Goal: Information Seeking & Learning: Learn about a topic

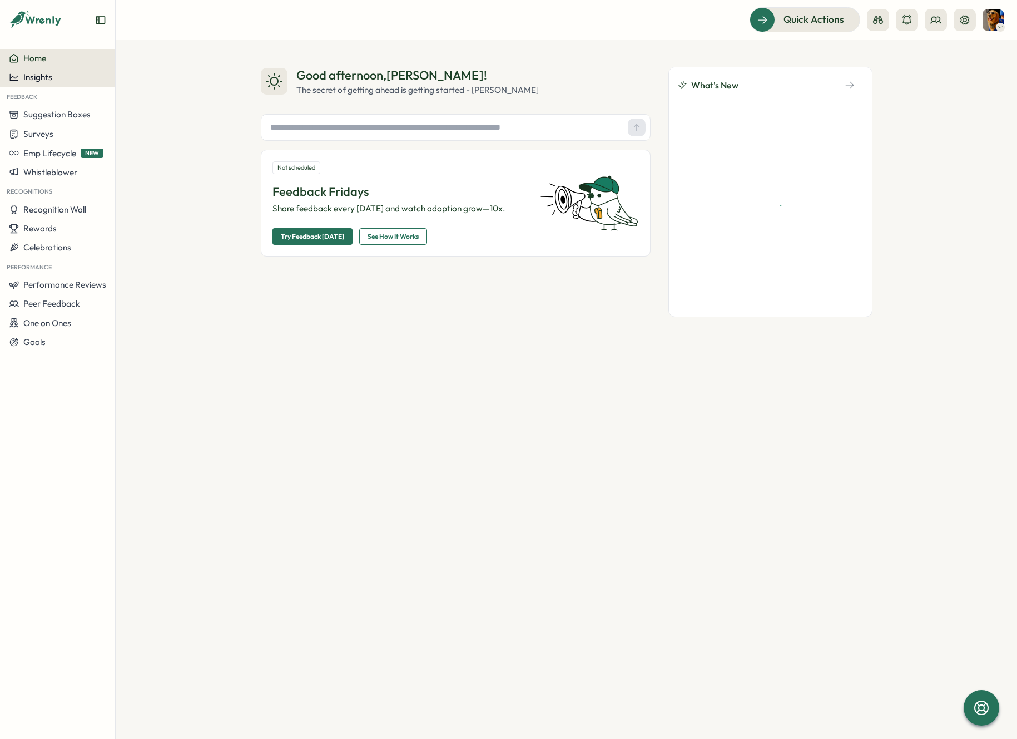
click at [46, 82] on button "Insights" at bounding box center [57, 77] width 115 height 19
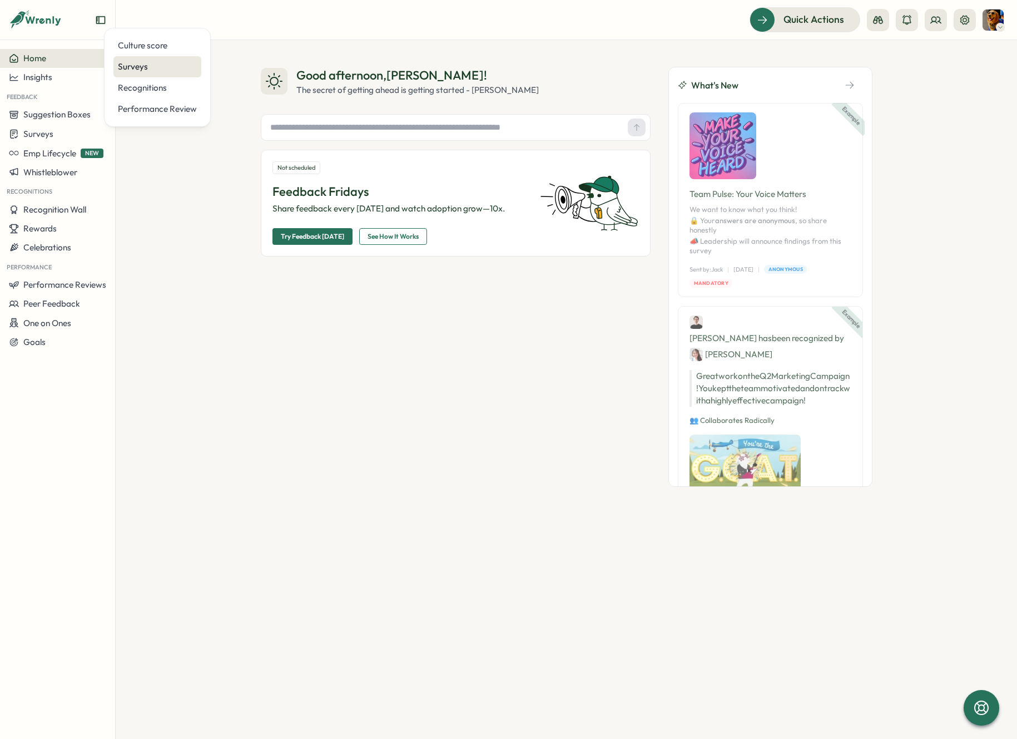
click at [163, 57] on div "Surveys" at bounding box center [157, 66] width 88 height 21
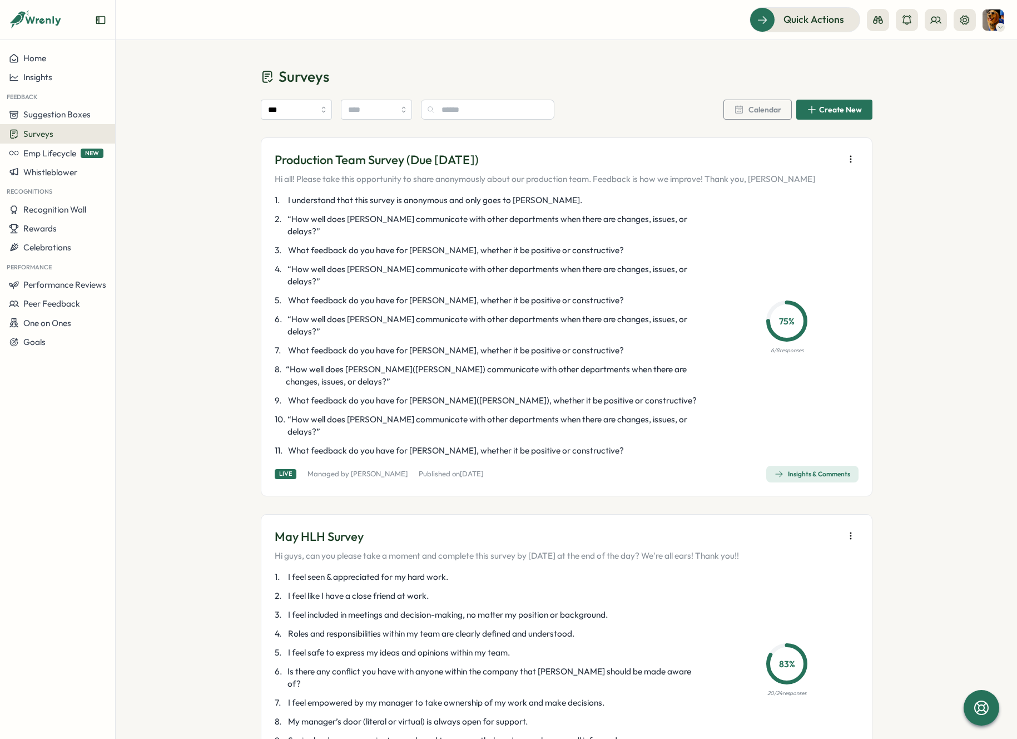
click at [792, 469] on div "Insights & Comments" at bounding box center [813, 473] width 76 height 9
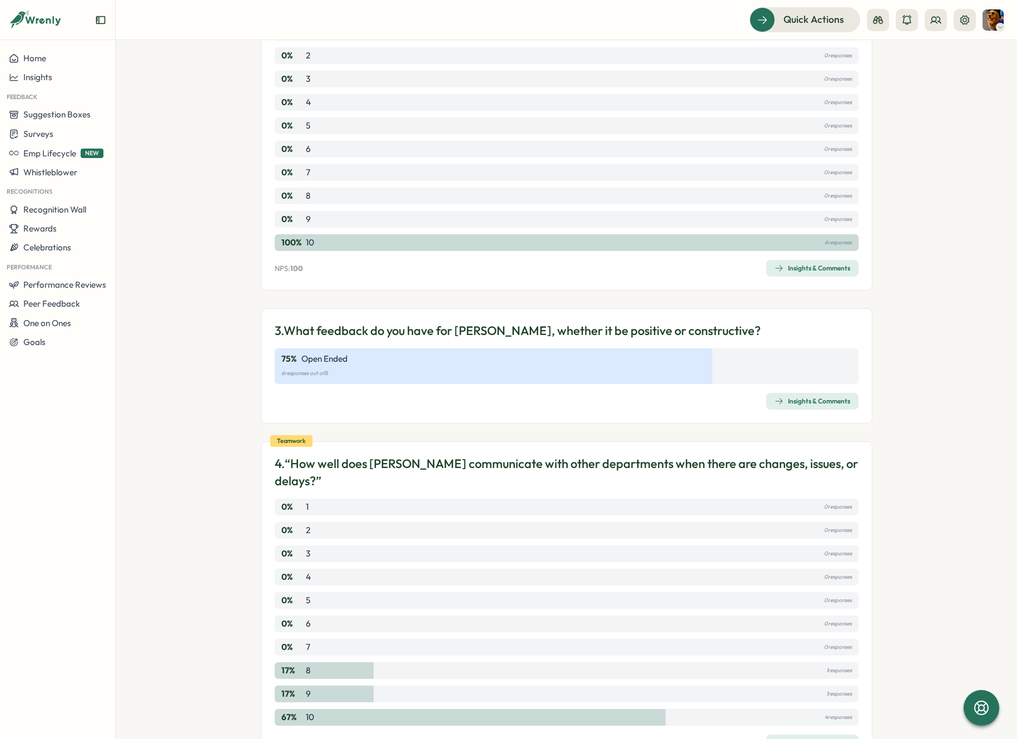
scroll to position [354, 0]
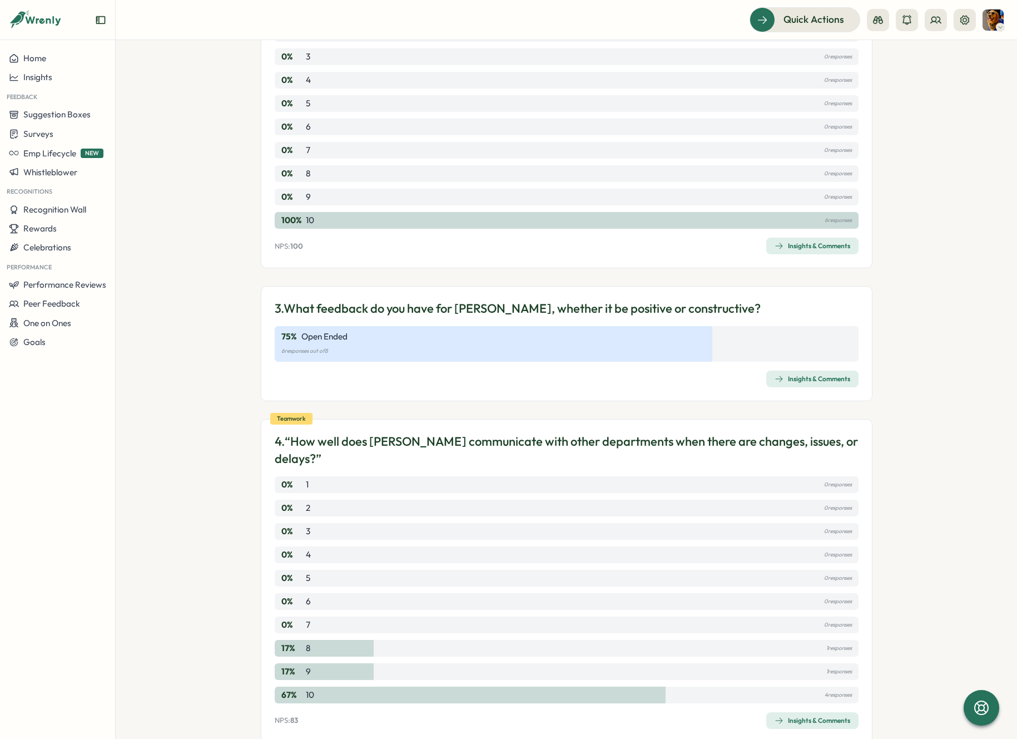
click at [783, 374] on div "Insights & Comments" at bounding box center [813, 378] width 76 height 9
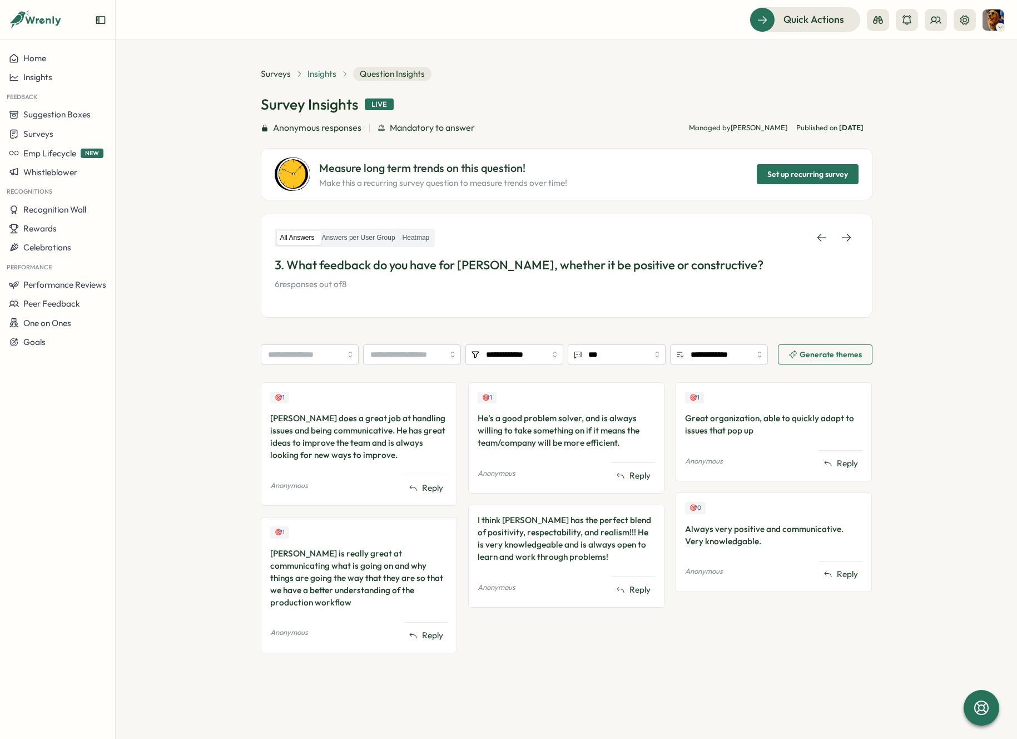
click at [324, 72] on span "Insights" at bounding box center [322, 74] width 29 height 12
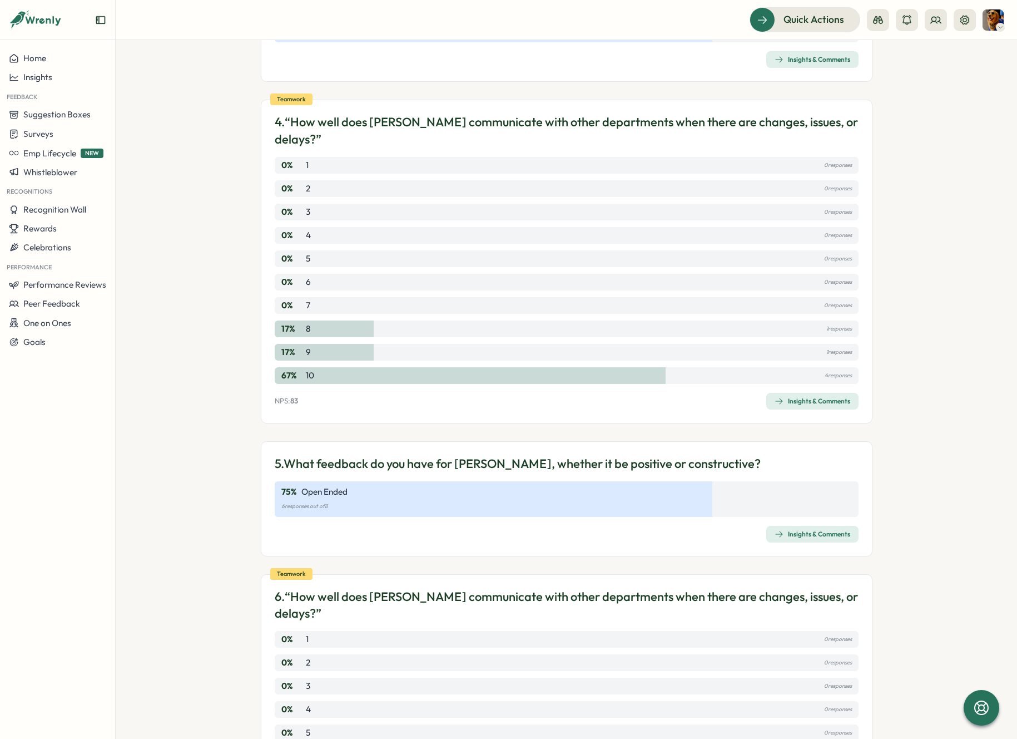
scroll to position [681, 0]
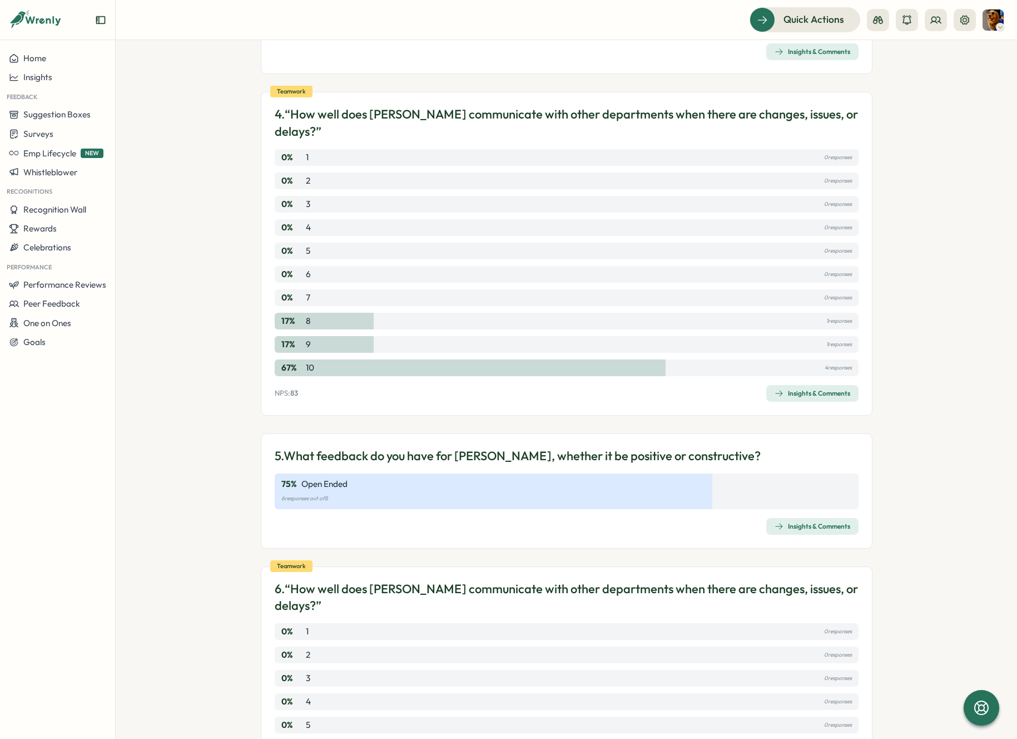
click at [832, 522] on div "Insights & Comments" at bounding box center [813, 526] width 76 height 9
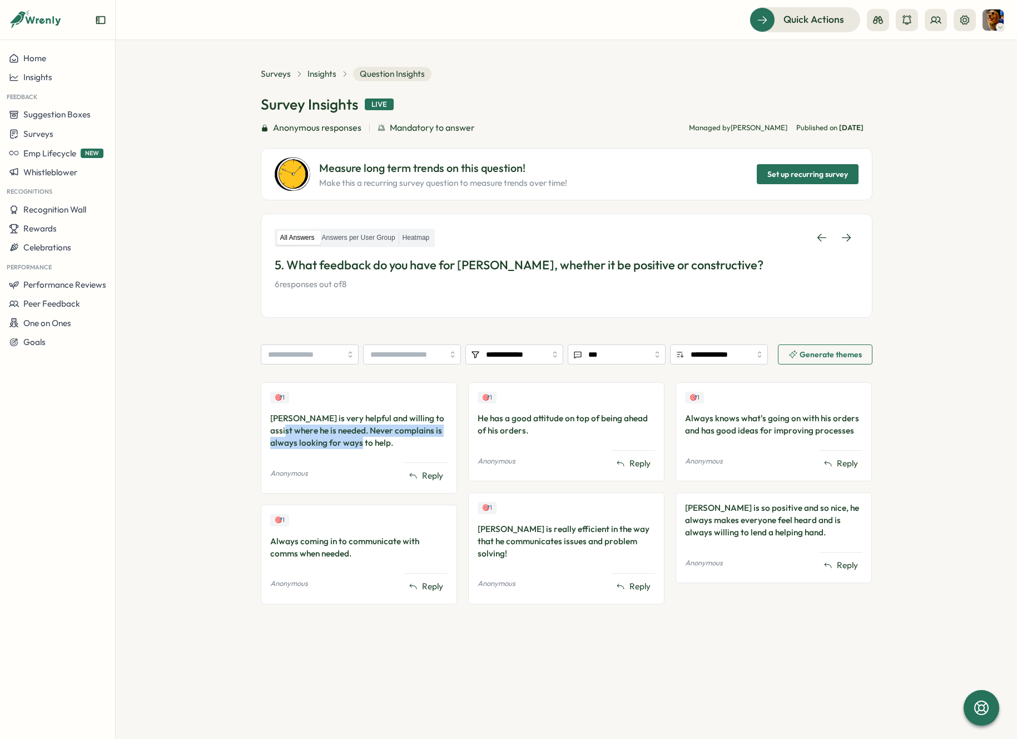
drag, startPoint x: 270, startPoint y: 425, endPoint x: 387, endPoint y: 442, distance: 118.6
click at [387, 442] on div "[PERSON_NAME] is very helpful and willing to assist where he is needed. Never c…" at bounding box center [358, 430] width 177 height 37
click at [311, 76] on span "Insights" at bounding box center [322, 74] width 29 height 12
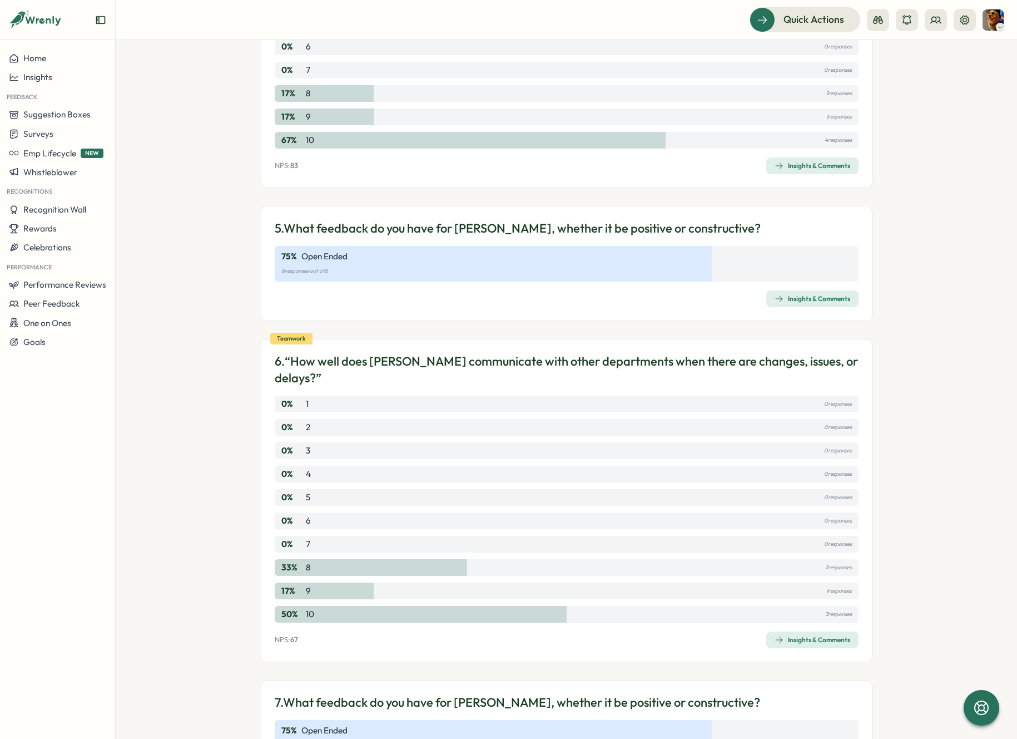
scroll to position [1135, 0]
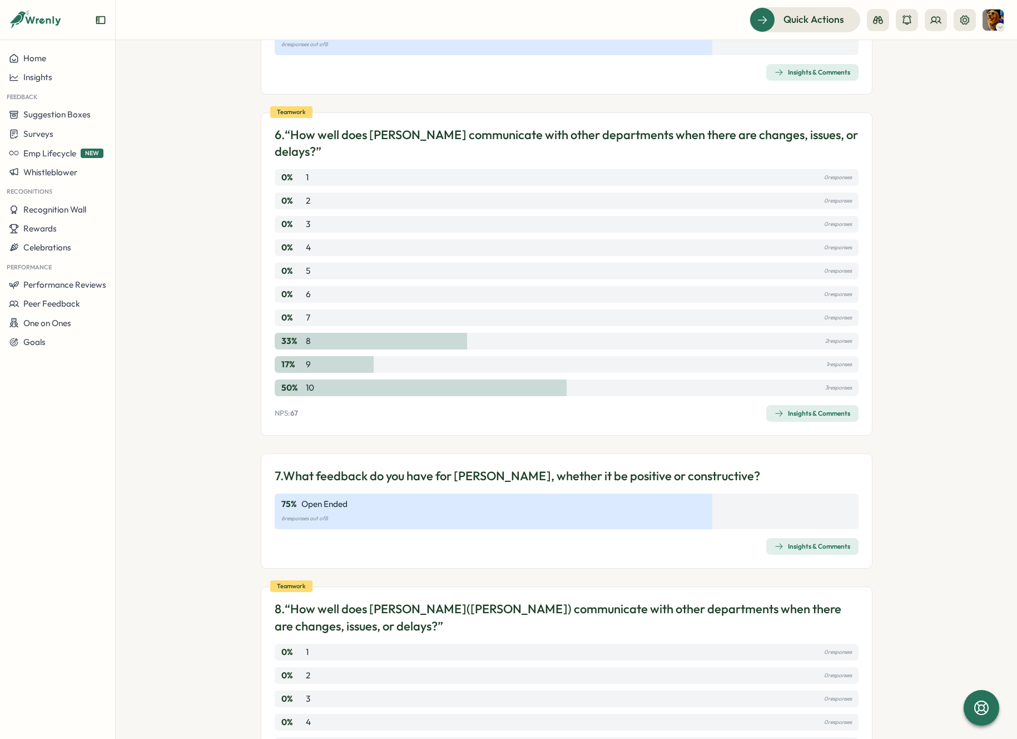
click at [808, 542] on div "Insights & Comments" at bounding box center [813, 546] width 76 height 9
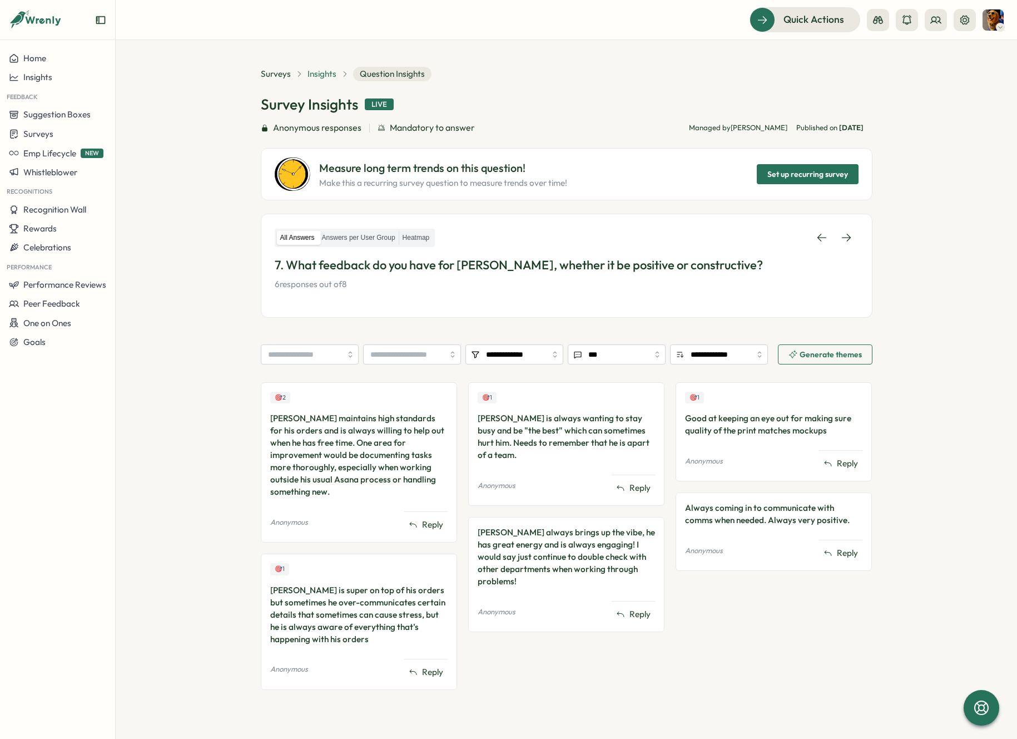
click at [325, 80] on span "Insights" at bounding box center [322, 74] width 29 height 12
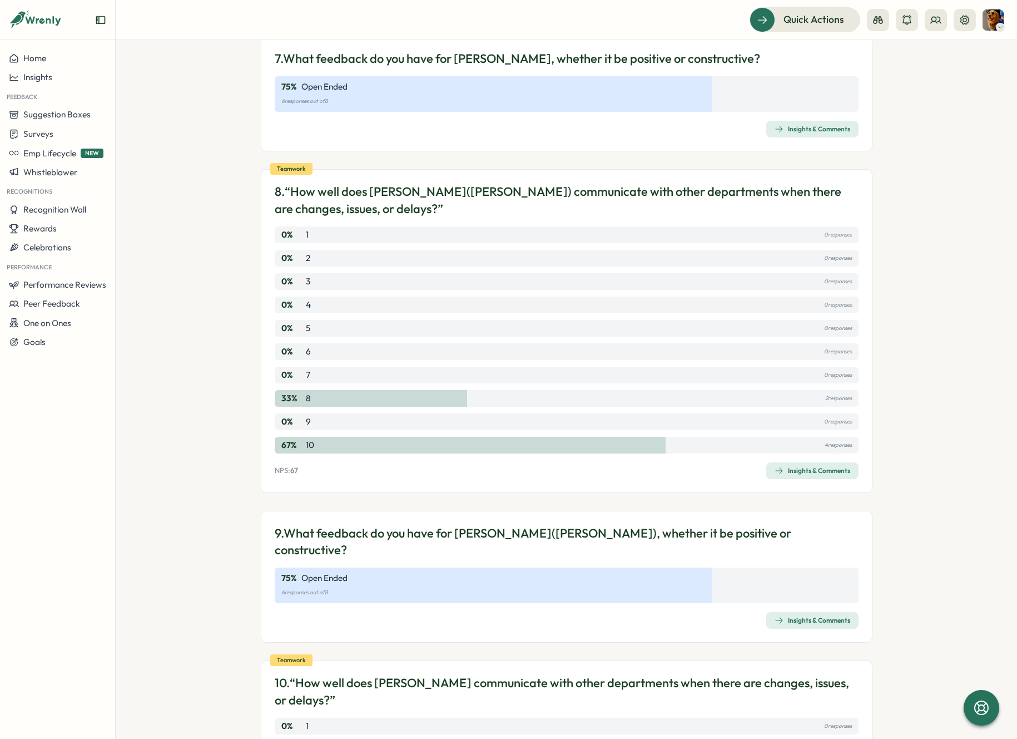
scroll to position [1750, 0]
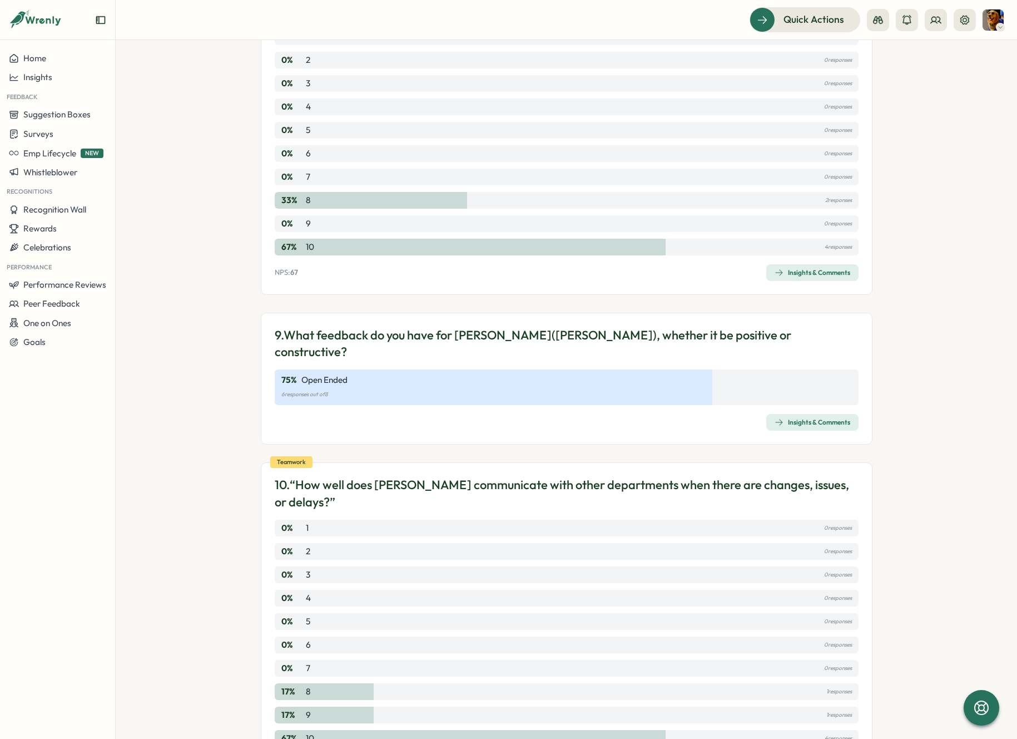
click at [802, 418] on div "Insights & Comments" at bounding box center [813, 422] width 76 height 9
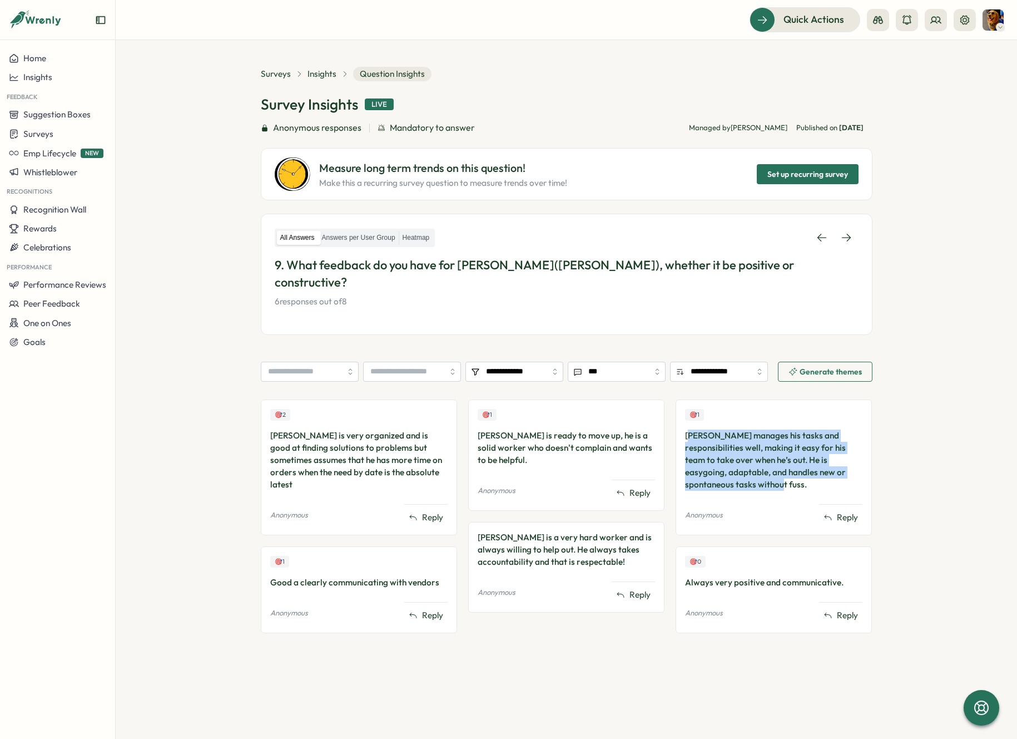
drag, startPoint x: 690, startPoint y: 422, endPoint x: 785, endPoint y: 463, distance: 103.9
click at [785, 463] on div "[PERSON_NAME] manages his tasks and responsibilities well, making it easy for h…" at bounding box center [773, 459] width 177 height 61
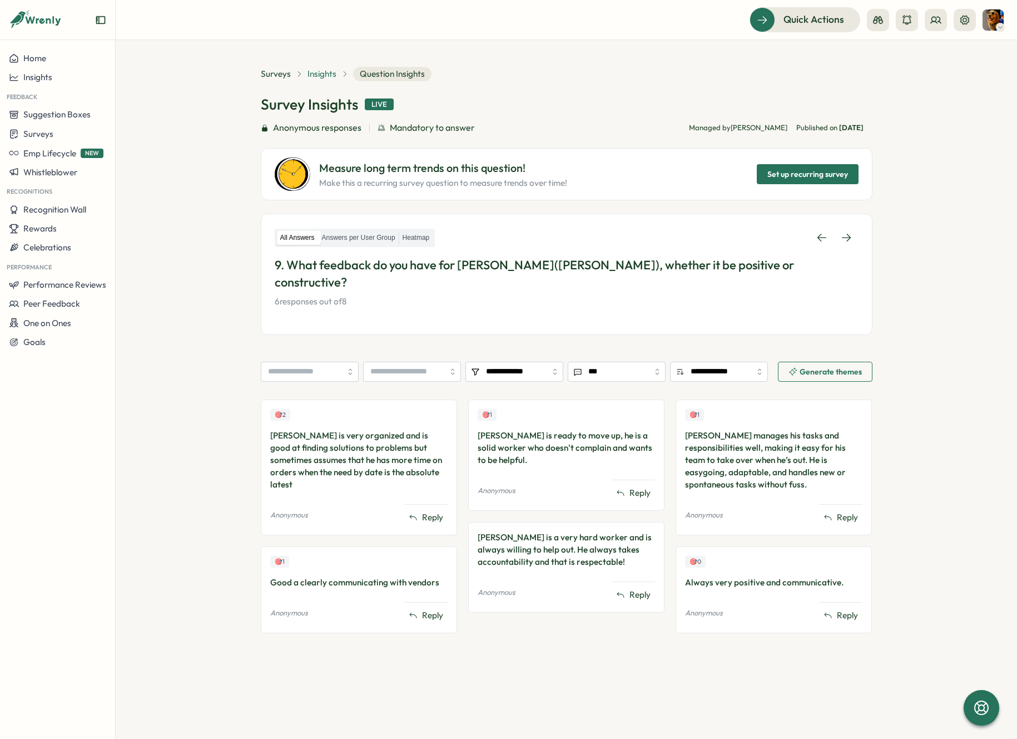
click at [329, 73] on span "Insights" at bounding box center [322, 74] width 29 height 12
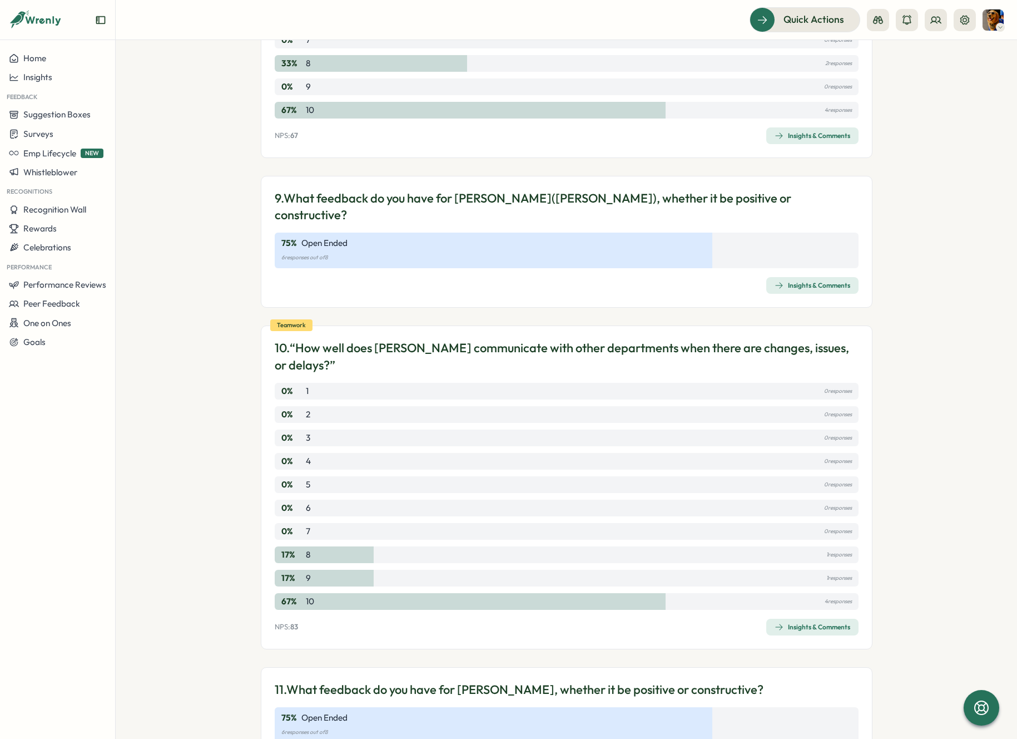
scroll to position [1888, 0]
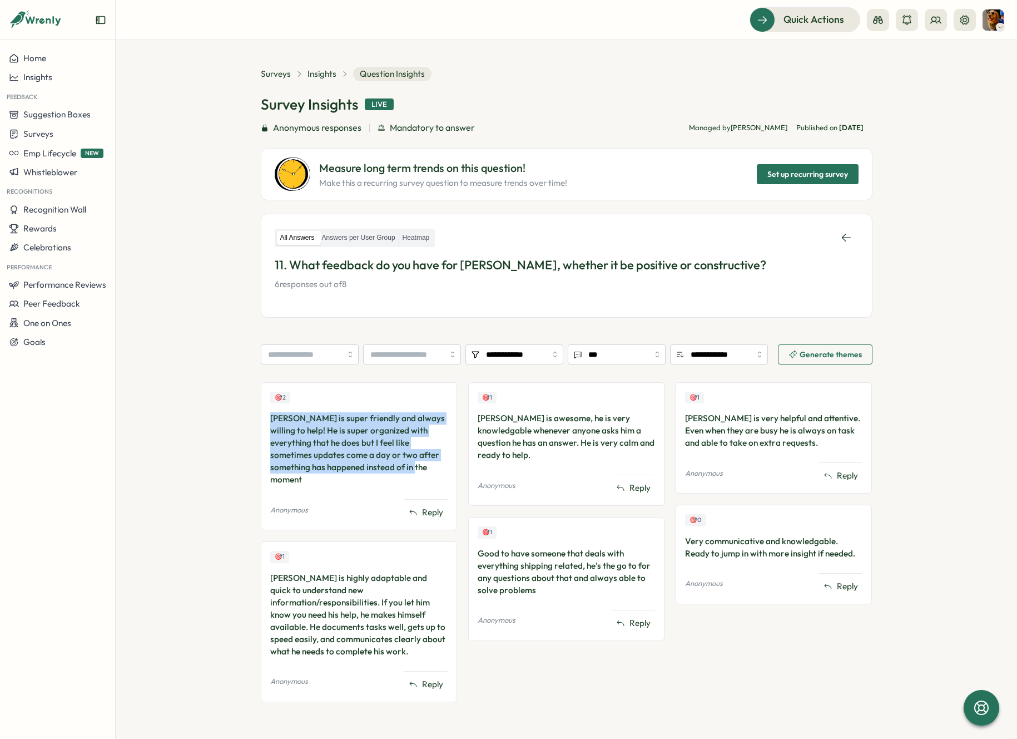
drag, startPoint x: 272, startPoint y: 418, endPoint x: 399, endPoint y: 471, distance: 137.9
click at [399, 471] on div "[PERSON_NAME] is super friendly and always willing to help! He is super organiz…" at bounding box center [358, 448] width 177 height 73
click at [241, 410] on section "**********" at bounding box center [567, 389] width 902 height 699
click at [328, 76] on span "Insights" at bounding box center [322, 74] width 29 height 12
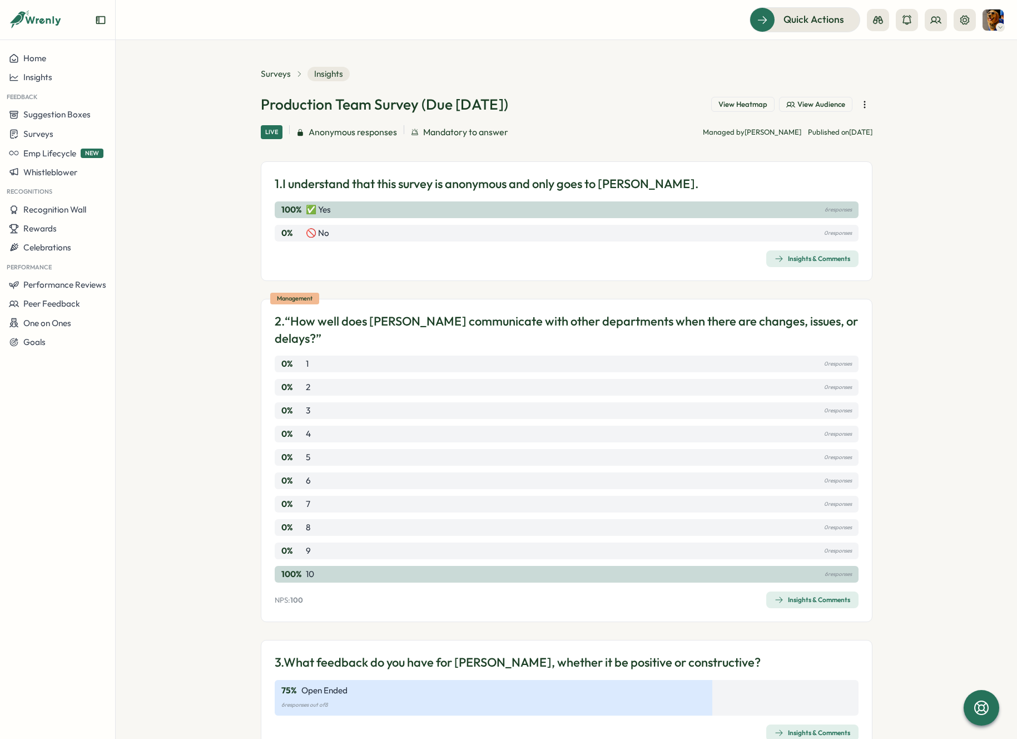
click at [970, 105] on section "Surveys Insights Production Team Survey (Due [DATE]) View Heatmap View Audience…" at bounding box center [567, 389] width 902 height 699
